Goal: Transaction & Acquisition: Purchase product/service

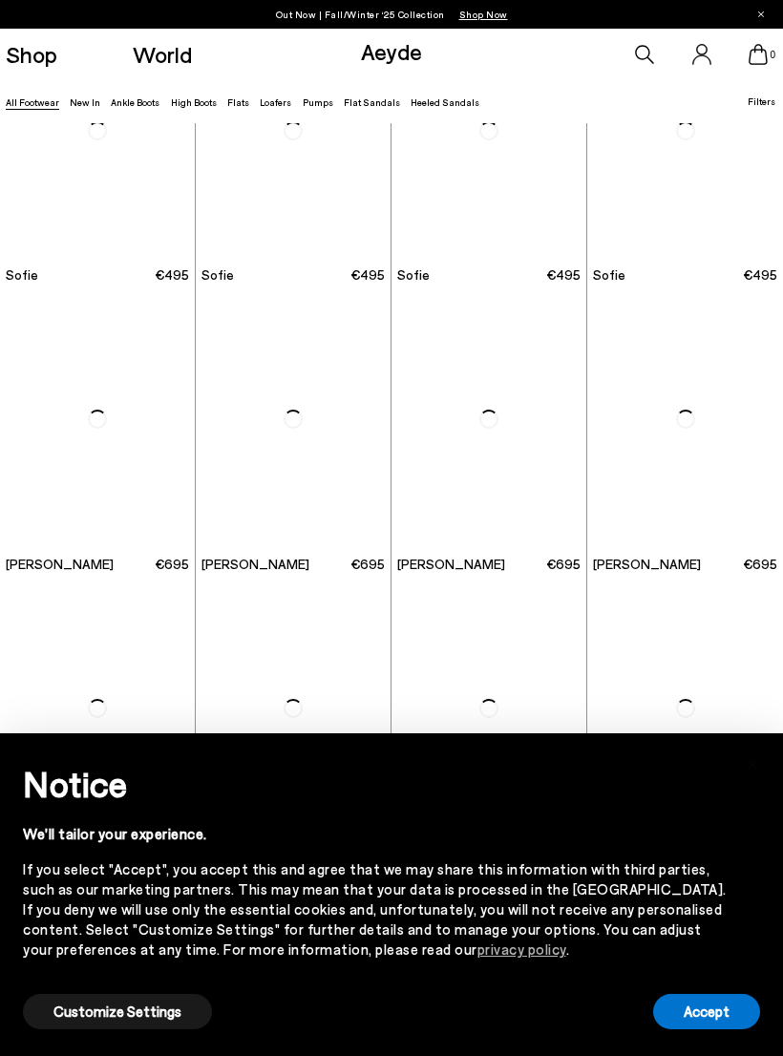
scroll to position [3884, 0]
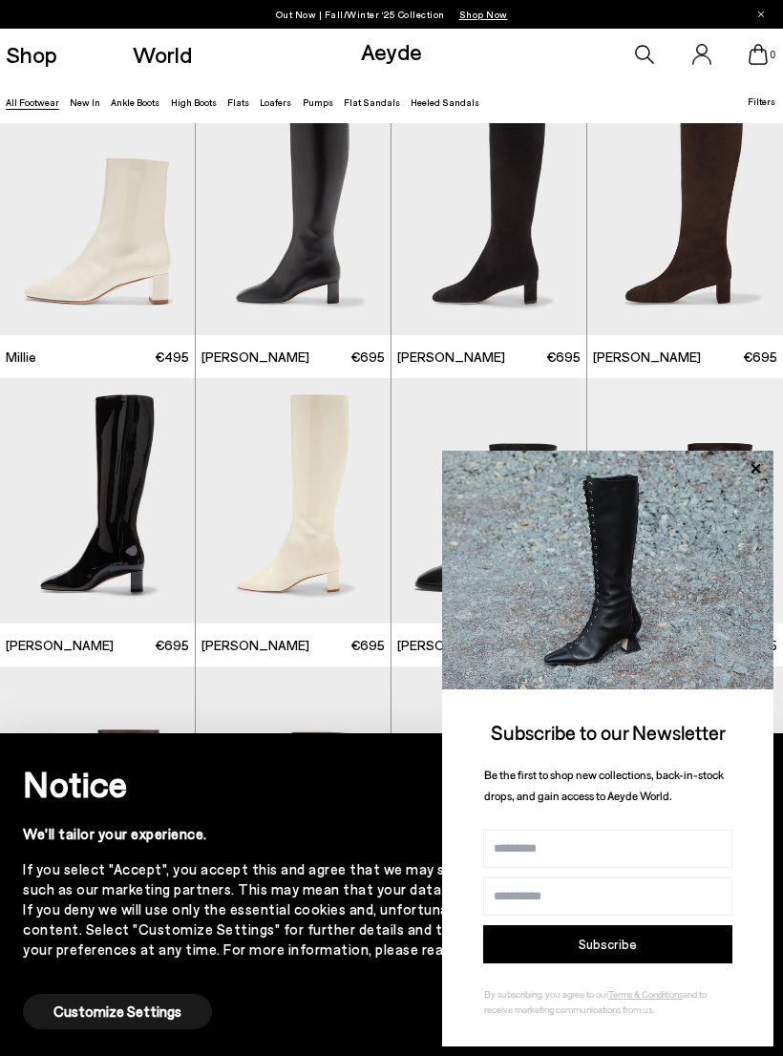
scroll to position [5232, 0]
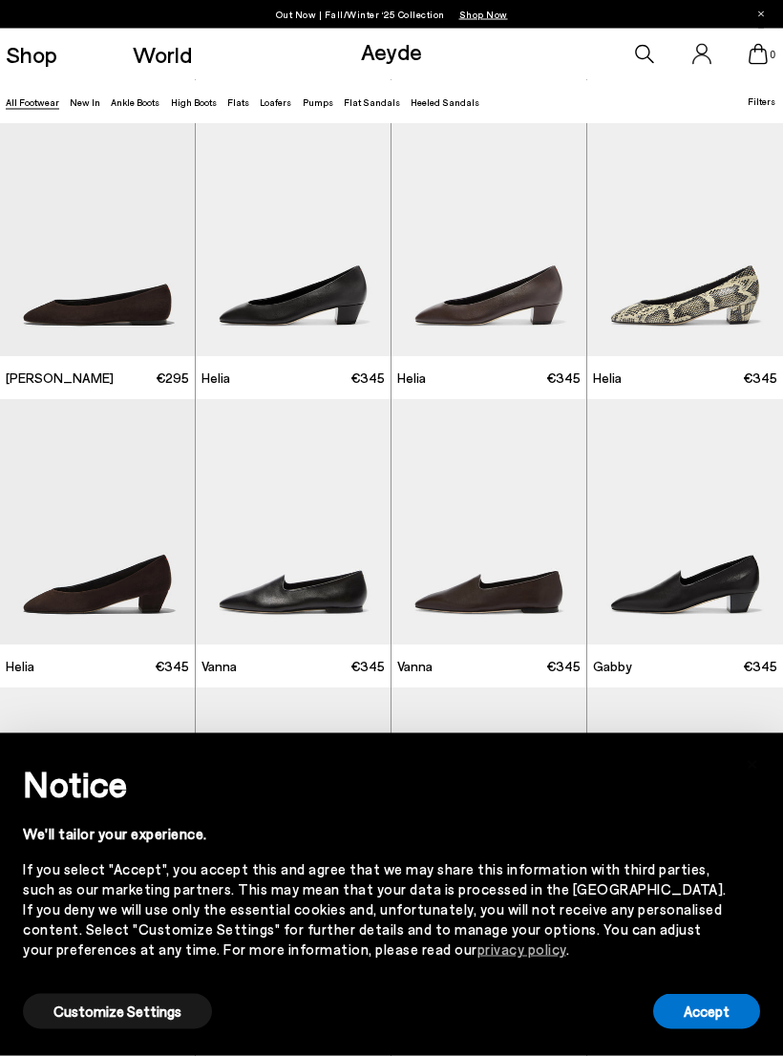
scroll to position [10971, 0]
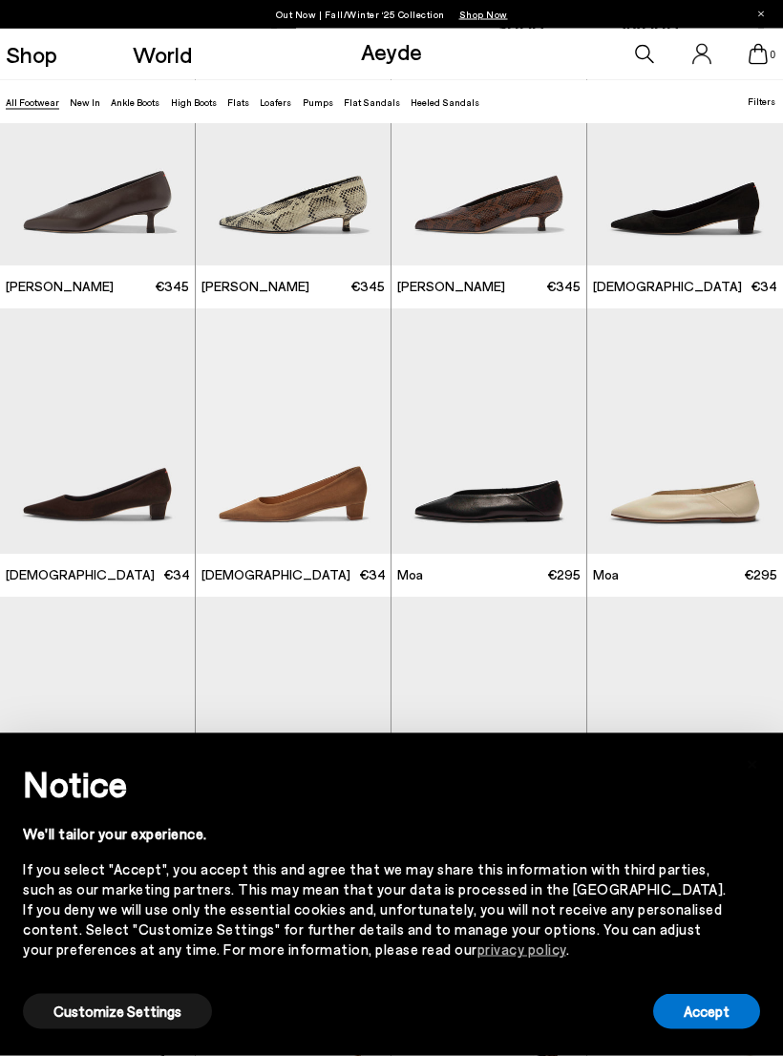
scroll to position [14235, 0]
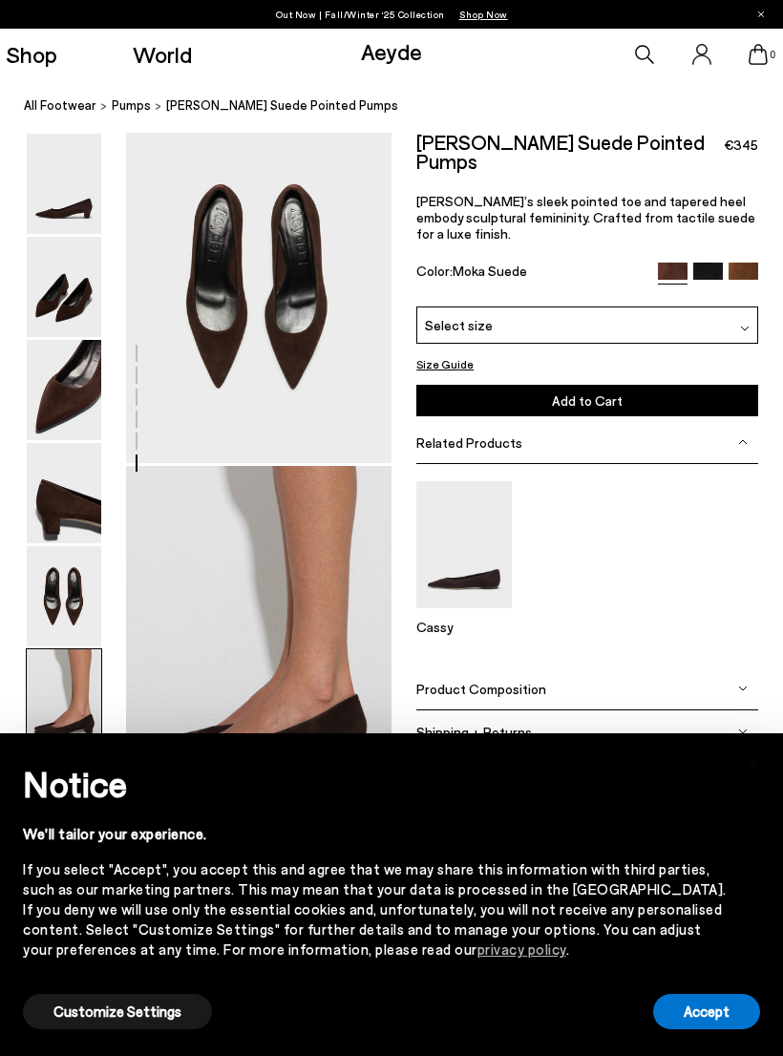
scroll to position [1427, 0]
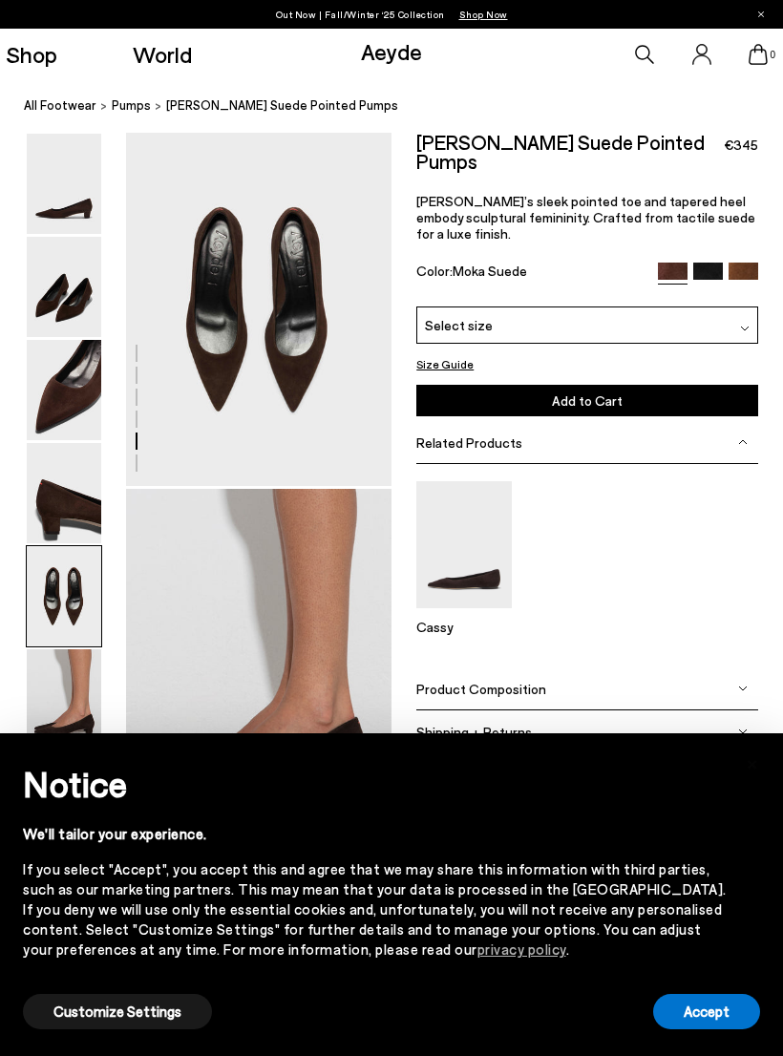
click at [745, 263] on img at bounding box center [743, 278] width 30 height 30
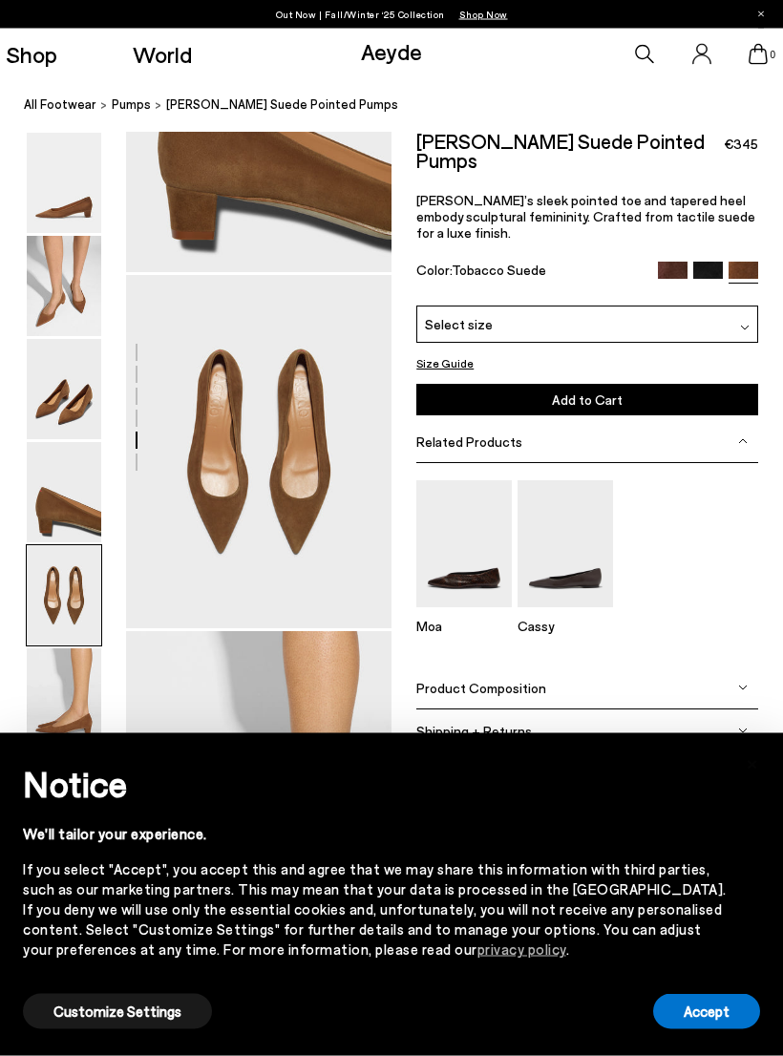
scroll to position [1278, 0]
